Goal: Navigation & Orientation: Understand site structure

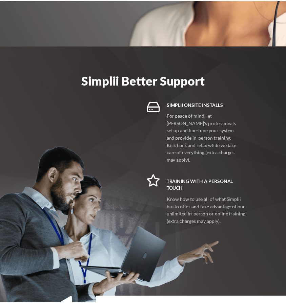
scroll to position [1638, 0]
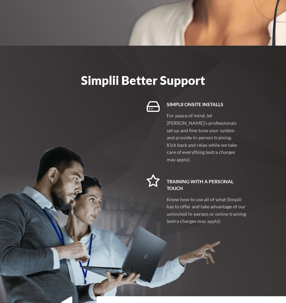
click at [254, 201] on div "Simplii Better Support Simplii Onsite Installs For peace of mind, let Simplii's…" at bounding box center [142, 145] width 229 height 199
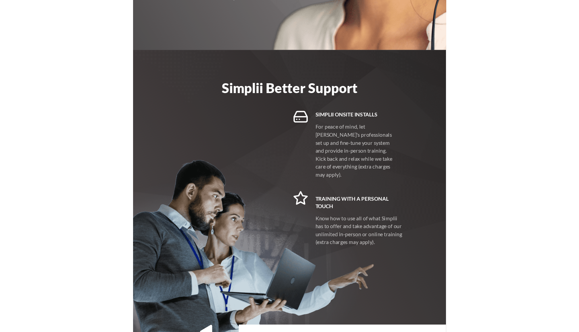
scroll to position [1711, 0]
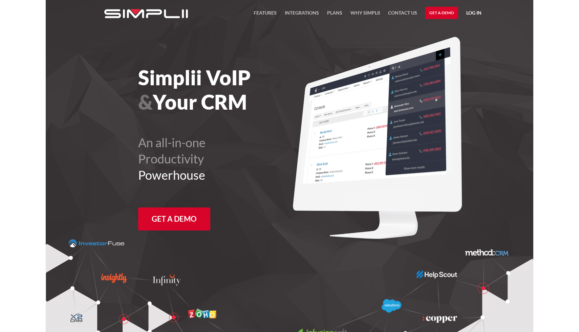
scroll to position [0, 0]
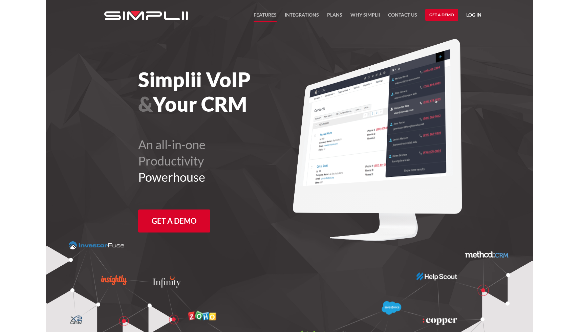
click at [269, 16] on link "FEATURES" at bounding box center [265, 17] width 23 height 12
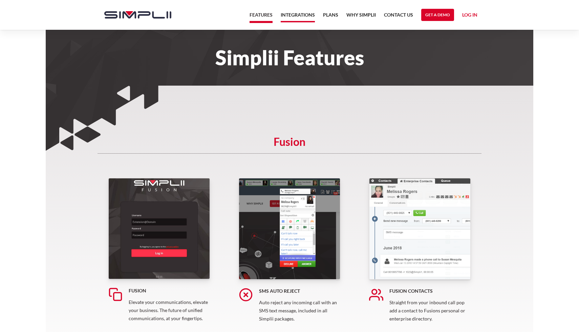
click at [303, 14] on link "Integrations" at bounding box center [298, 17] width 34 height 12
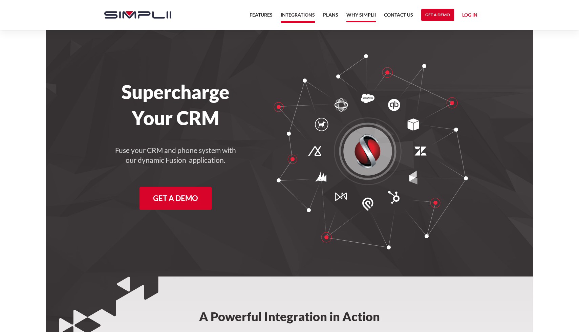
click at [357, 15] on link "Why Simplii" at bounding box center [360, 17] width 29 height 12
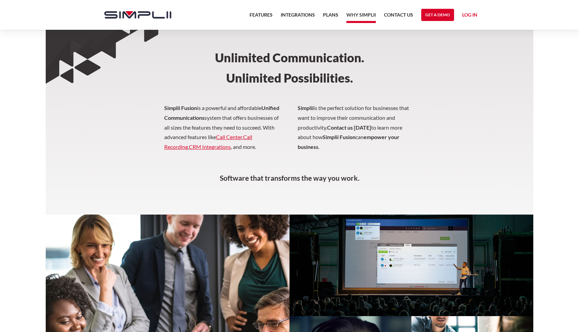
scroll to position [68, 0]
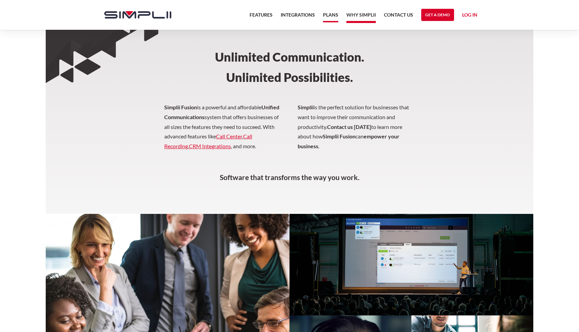
click at [332, 14] on link "Plans" at bounding box center [330, 17] width 15 height 12
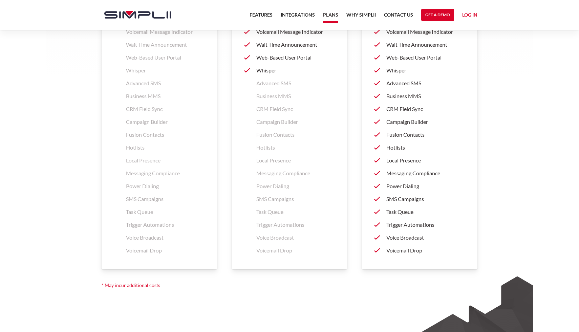
scroll to position [1016, 0]
